Goal: Navigation & Orientation: Find specific page/section

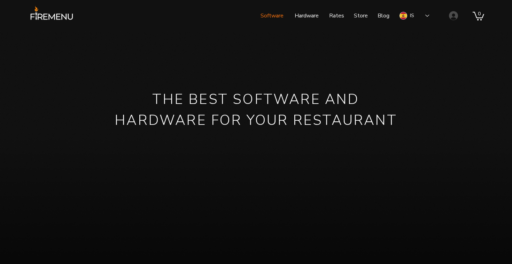
click at [274, 16] on font "Software" at bounding box center [272, 16] width 23 height 8
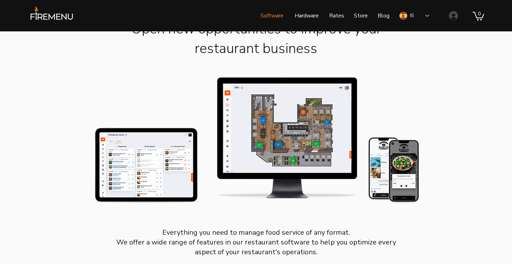
scroll to position [47, 0]
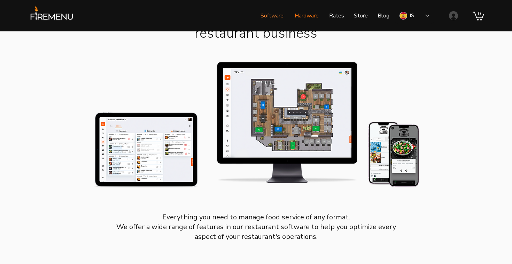
click at [315, 17] on font "Hardware" at bounding box center [307, 16] width 24 height 8
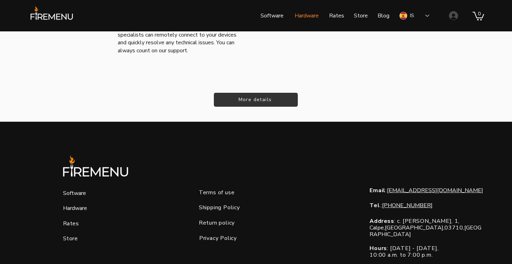
scroll to position [1192, 0]
